Goal: Transaction & Acquisition: Download file/media

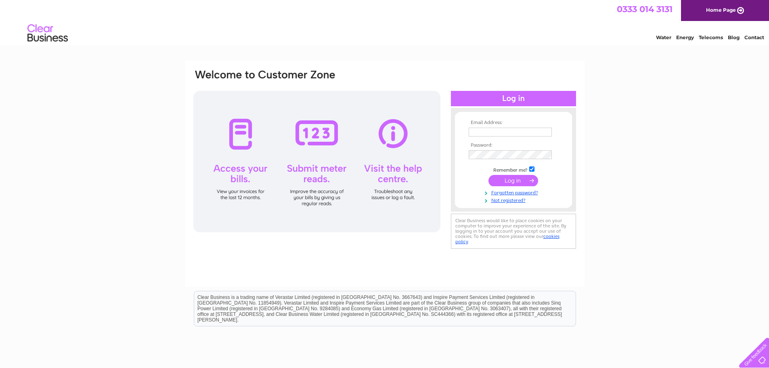
drag, startPoint x: 0, startPoint y: 0, endPoint x: 520, endPoint y: 134, distance: 536.9
click at [520, 134] on input "text" at bounding box center [510, 132] width 83 height 9
type input "geraldine.fallon@haltonhousing.co.uk"
click at [528, 160] on td at bounding box center [514, 154] width 94 height 13
click at [488, 176] on input "submit" at bounding box center [513, 181] width 50 height 11
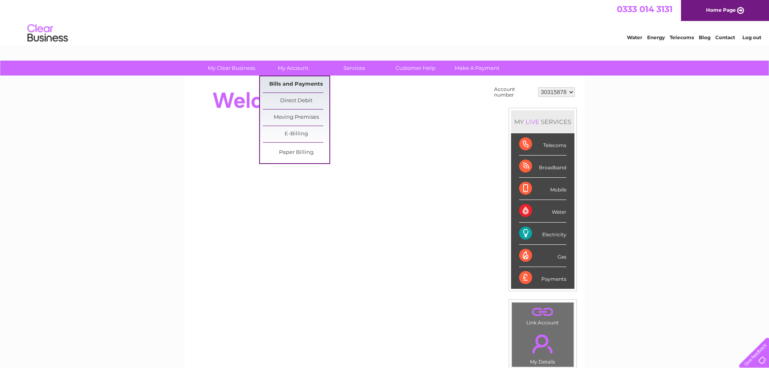
click at [299, 80] on link "Bills and Payments" at bounding box center [296, 84] width 67 height 16
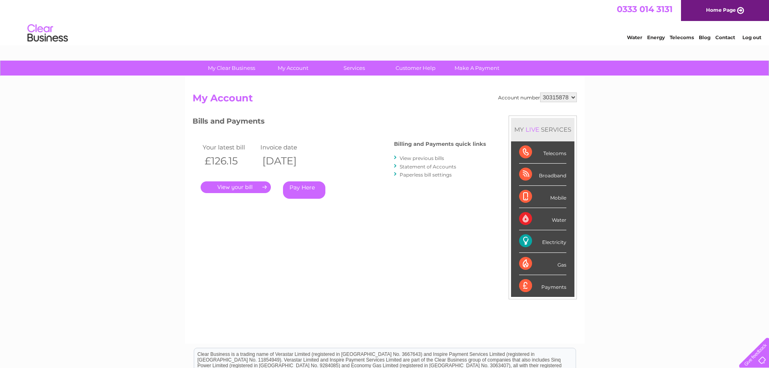
click at [439, 157] on link "View previous bills" at bounding box center [422, 158] width 44 height 6
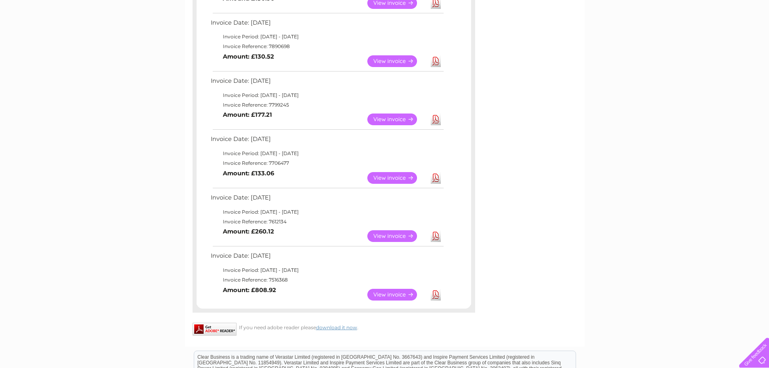
scroll to position [283, 0]
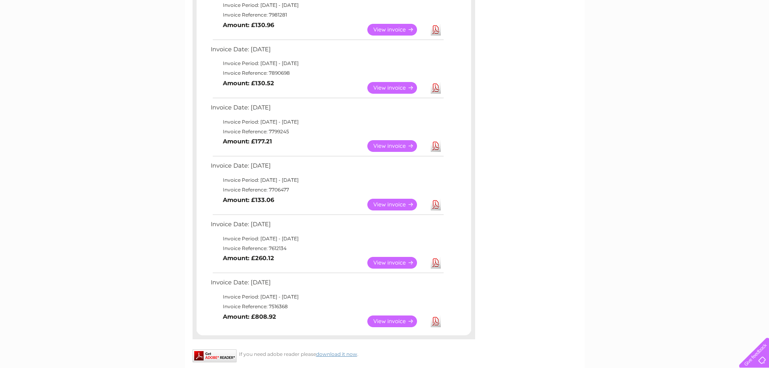
click at [440, 205] on link "Download" at bounding box center [436, 205] width 10 height 12
click at [436, 205] on link "Download" at bounding box center [436, 205] width 10 height 12
click at [432, 86] on link "Download" at bounding box center [436, 88] width 10 height 12
click at [440, 90] on link "Download" at bounding box center [436, 88] width 10 height 12
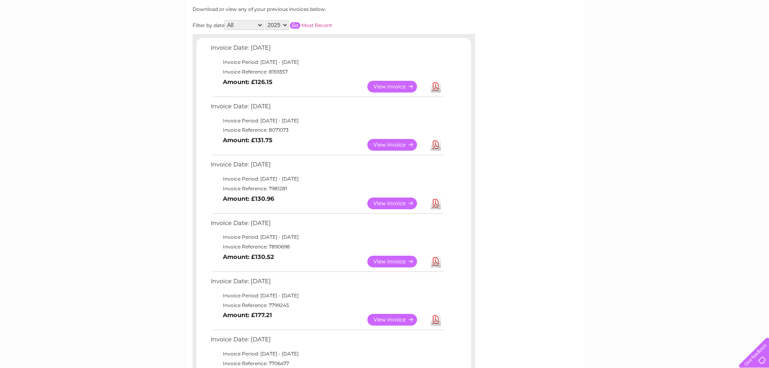
scroll to position [0, 0]
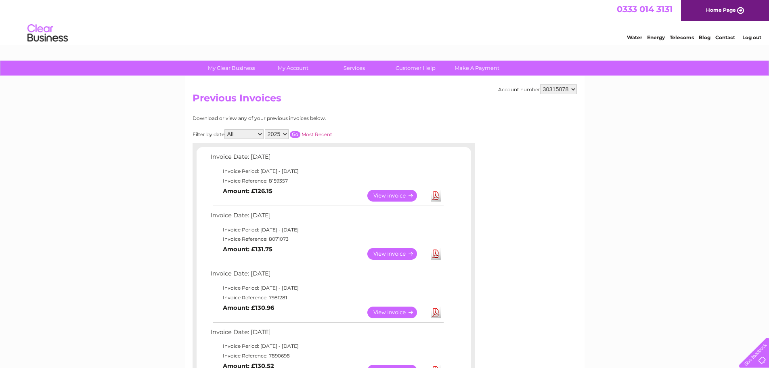
click at [440, 254] on link "Download" at bounding box center [436, 254] width 10 height 12
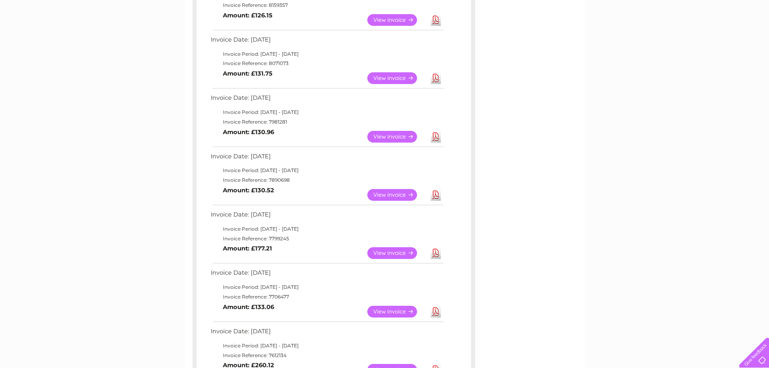
scroll to position [161, 0]
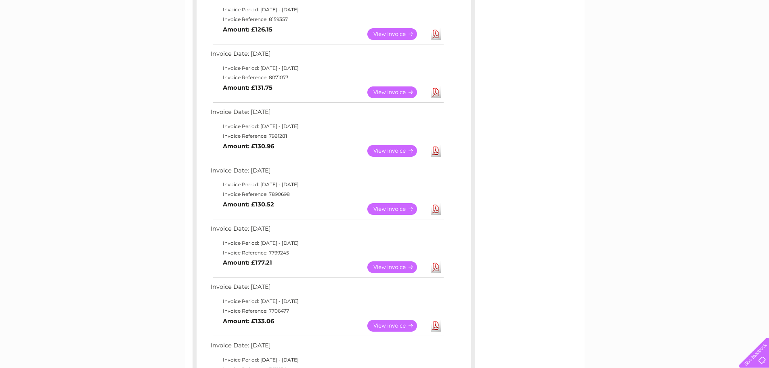
click at [440, 211] on link "Download" at bounding box center [436, 209] width 10 height 12
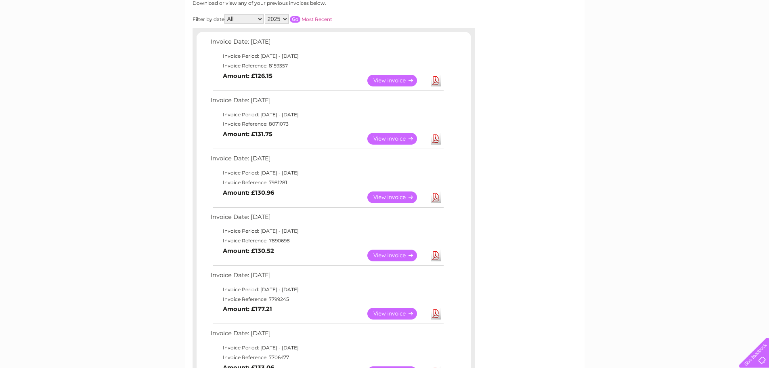
scroll to position [68, 0]
